Goal: Check status: Check status

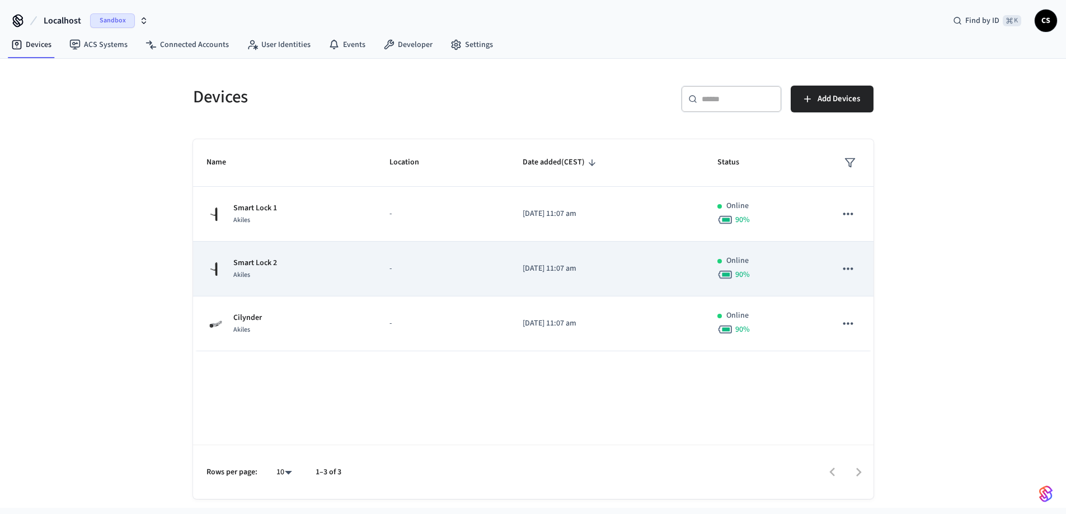
click at [334, 274] on div "Smart Lock 2 Akiles" at bounding box center [285, 270] width 156 height 24
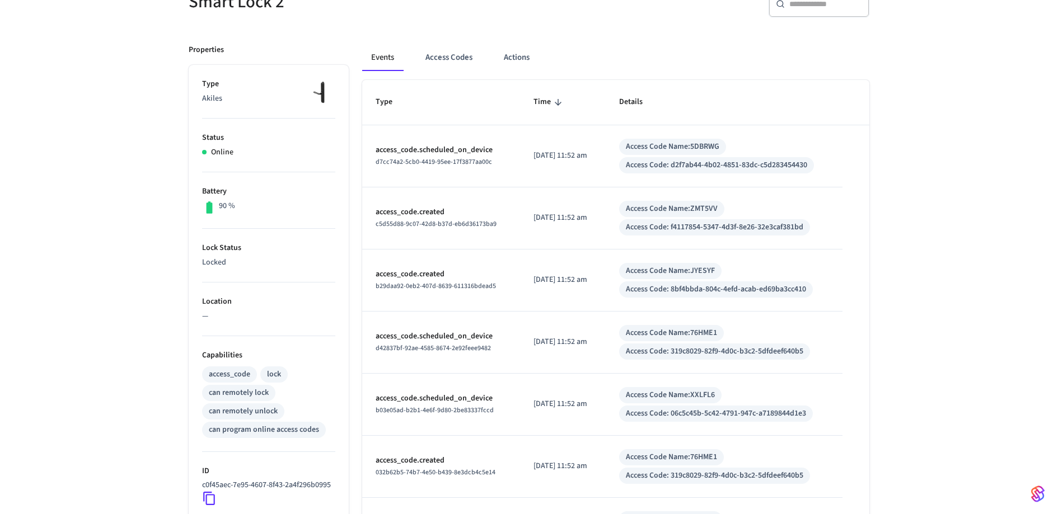
scroll to position [127, 0]
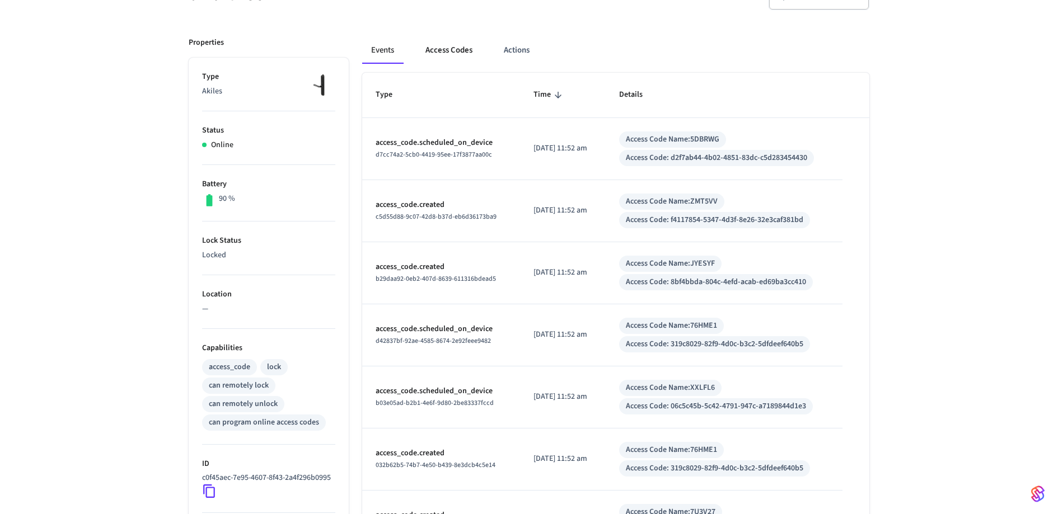
click at [456, 47] on button "Access Codes" at bounding box center [449, 50] width 65 height 27
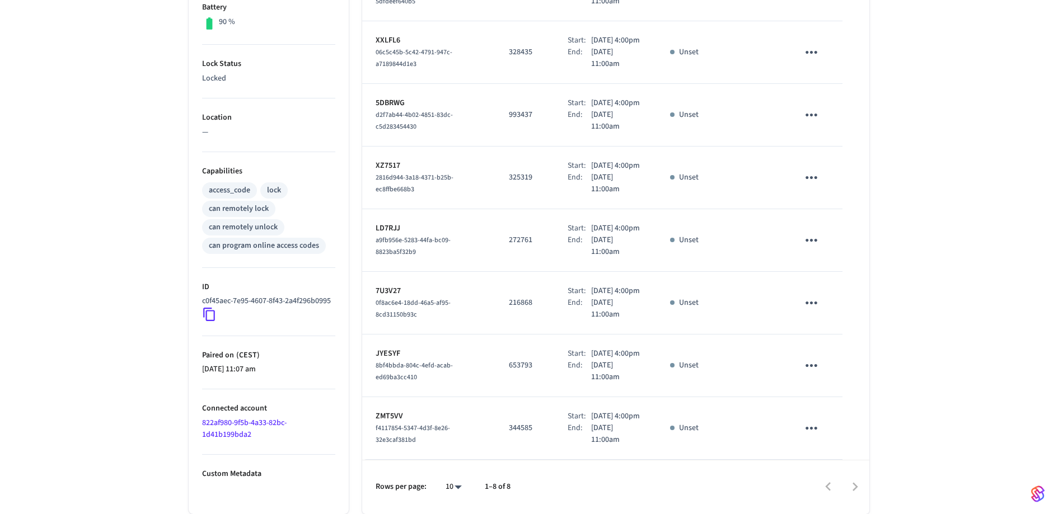
scroll to position [380, 0]
click at [858, 483] on div at bounding box center [695, 487] width 347 height 26
click at [858, 486] on div at bounding box center [695, 487] width 347 height 26
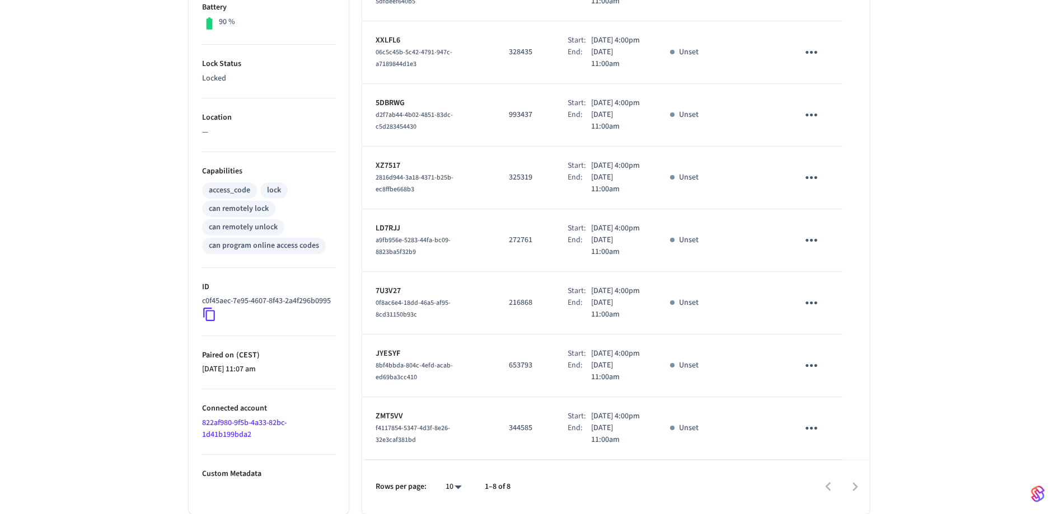
click at [858, 486] on div at bounding box center [695, 487] width 347 height 26
click at [834, 488] on div at bounding box center [695, 487] width 347 height 26
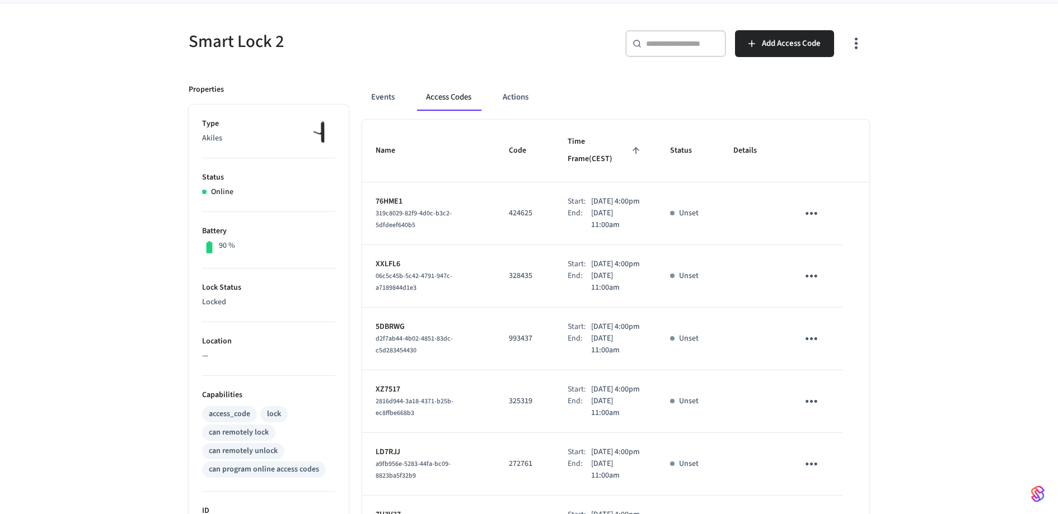
scroll to position [0, 0]
